Goal: Information Seeking & Learning: Find specific fact

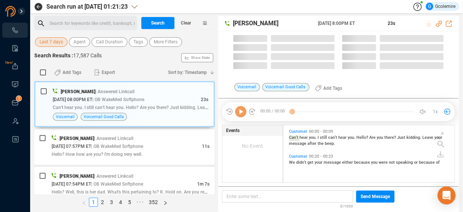
scroll to position [56, 167]
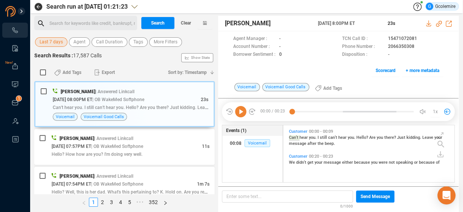
click at [65, 20] on div "Search for keywords like credit, bankrupt, record ﻿" at bounding box center [91, 23] width 85 height 11
click at [55, 43] on span "Last 7 days" at bounding box center [51, 41] width 23 height 9
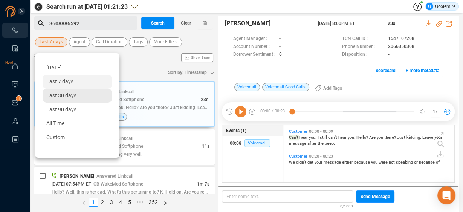
click at [58, 95] on span "Last 30 days" at bounding box center [61, 95] width 30 height 6
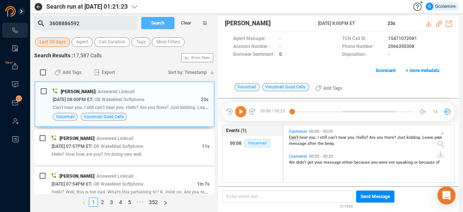
click at [149, 23] on button "Search" at bounding box center [157, 23] width 33 height 12
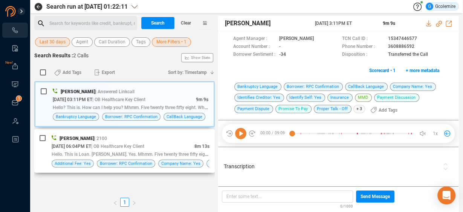
click at [140, 147] on span "| OB Healthcare Key Client" at bounding box center [117, 145] width 53 height 5
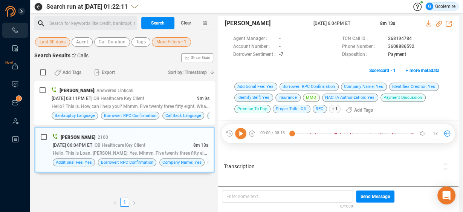
click at [302, 174] on div "Transcription" at bounding box center [331, 167] width 219 height 36
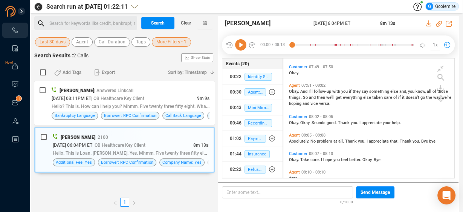
scroll to position [1489, 0]
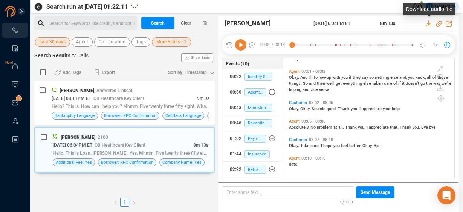
click at [428, 23] on icon at bounding box center [428, 23] width 5 height 6
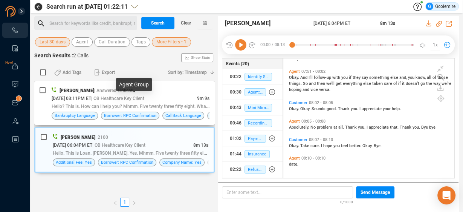
click at [139, 97] on span "| OB Healthcare Key Client" at bounding box center [117, 98] width 53 height 5
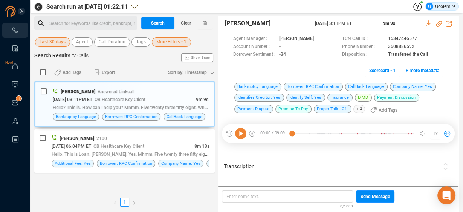
click at [276, 169] on span "Transcription" at bounding box center [331, 166] width 215 height 8
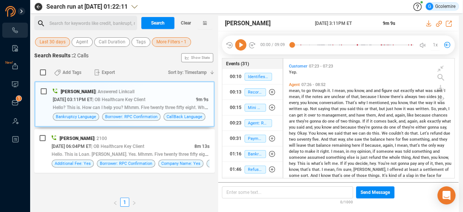
scroll to position [1132, 0]
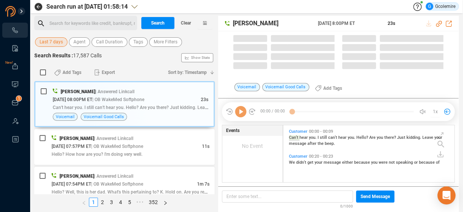
scroll to position [56, 167]
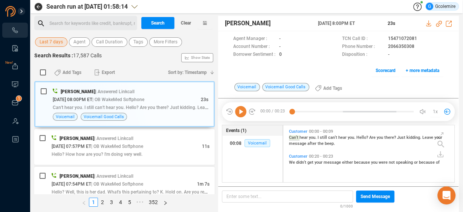
click at [120, 22] on div "Search for keywords like credit, bankrupt, record ﻿" at bounding box center [91, 23] width 85 height 11
click at [49, 43] on span "Last 7 days" at bounding box center [51, 41] width 23 height 9
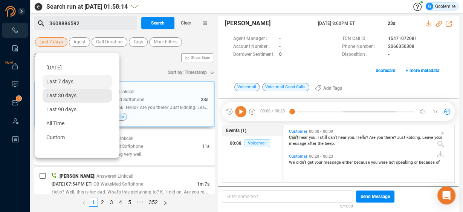
click at [53, 94] on span "Last 30 days" at bounding box center [61, 95] width 30 height 6
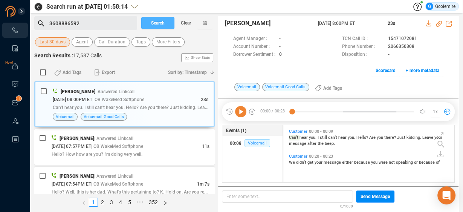
click at [154, 21] on span "Search" at bounding box center [158, 23] width 14 height 12
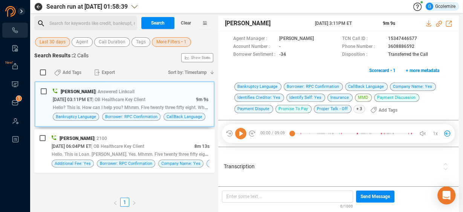
click at [243, 131] on icon at bounding box center [240, 133] width 11 height 11
